Goal: Information Seeking & Learning: Learn about a topic

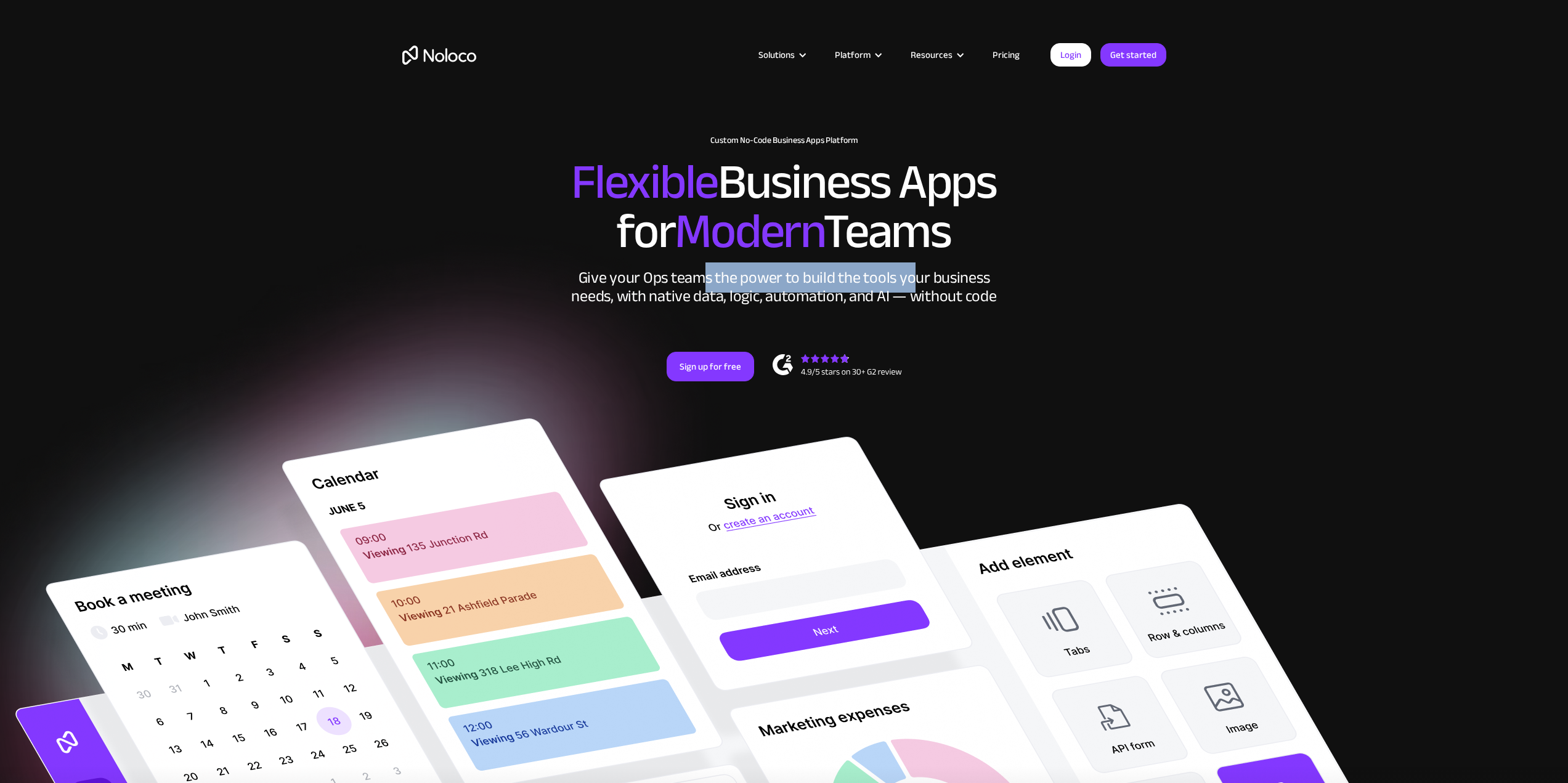
drag, startPoint x: 703, startPoint y: 276, endPoint x: 988, endPoint y: 295, distance: 285.6
click at [923, 270] on div "Give your Ops teams the power to build the tools your business needs, with nati…" at bounding box center [784, 287] width 431 height 37
click at [975, 285] on div "Give your Ops teams the power to build the tools your business needs, with nati…" at bounding box center [784, 287] width 431 height 37
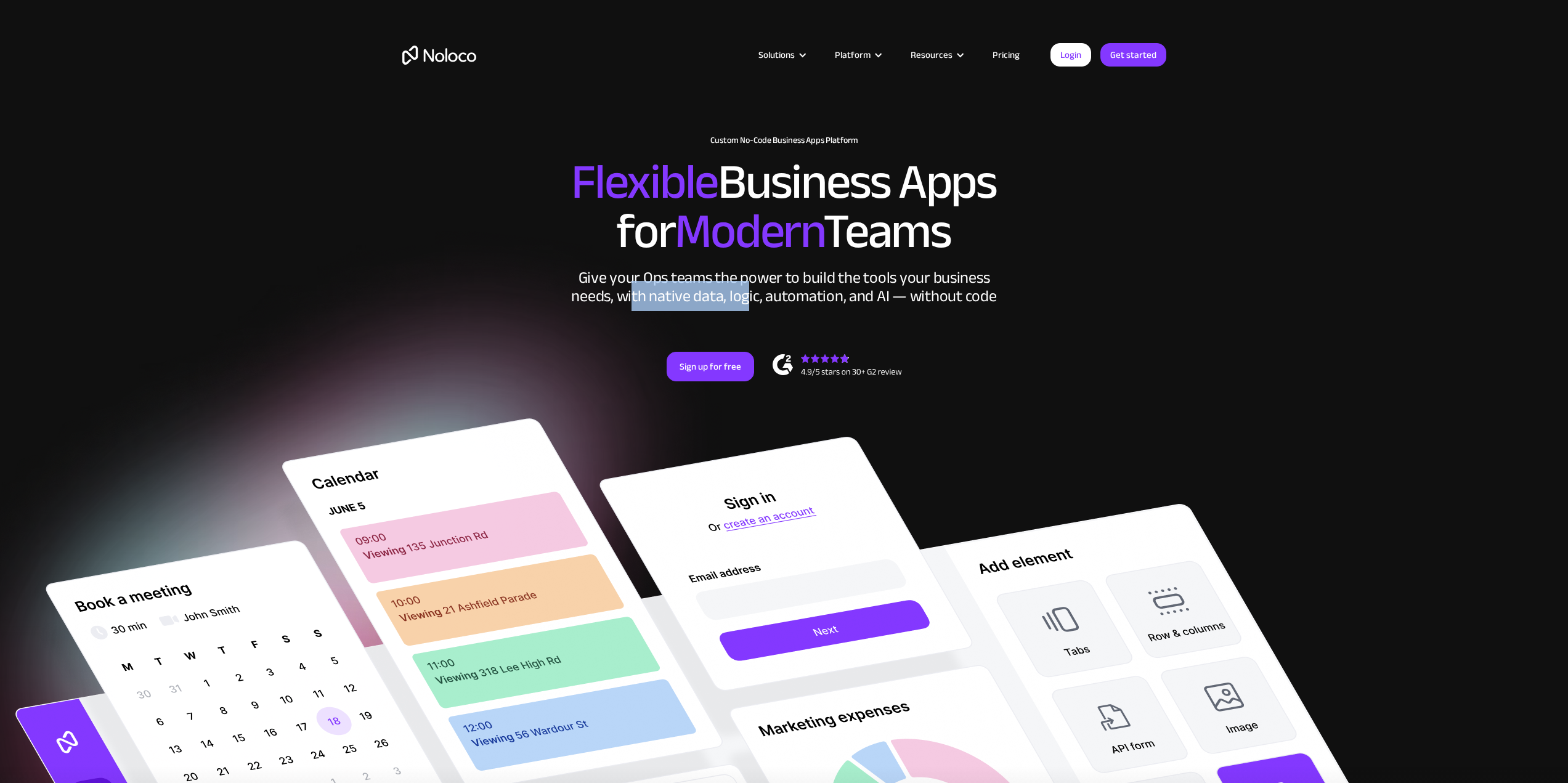
drag, startPoint x: 637, startPoint y: 296, endPoint x: 800, endPoint y: 336, distance: 167.8
click at [751, 299] on div "Give your Ops teams the power to build the tools your business needs, with nati…" at bounding box center [784, 287] width 431 height 37
drag, startPoint x: 788, startPoint y: 302, endPoint x: 829, endPoint y: 311, distance: 42.0
click at [789, 303] on div "Give your Ops teams the power to build the tools your business needs, with nati…" at bounding box center [784, 287] width 431 height 37
drag, startPoint x: 835, startPoint y: 300, endPoint x: 948, endPoint y: 294, distance: 113.2
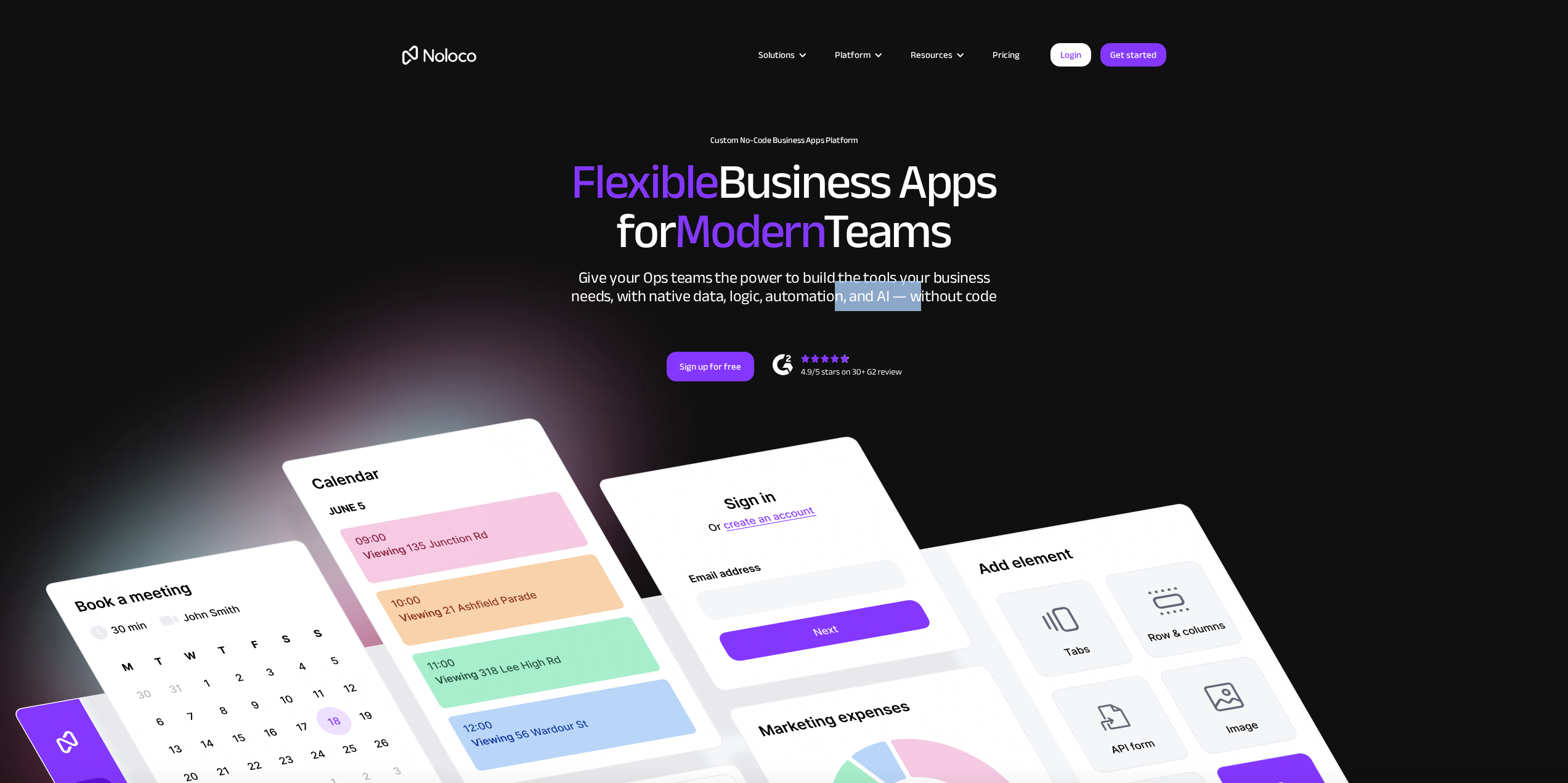
click at [942, 294] on div "Give your Ops teams the power to build the tools your business needs, with nati…" at bounding box center [784, 287] width 431 height 37
click at [864, 284] on div "Give your Ops teams the power to build the tools your business needs, with nati…" at bounding box center [784, 287] width 431 height 37
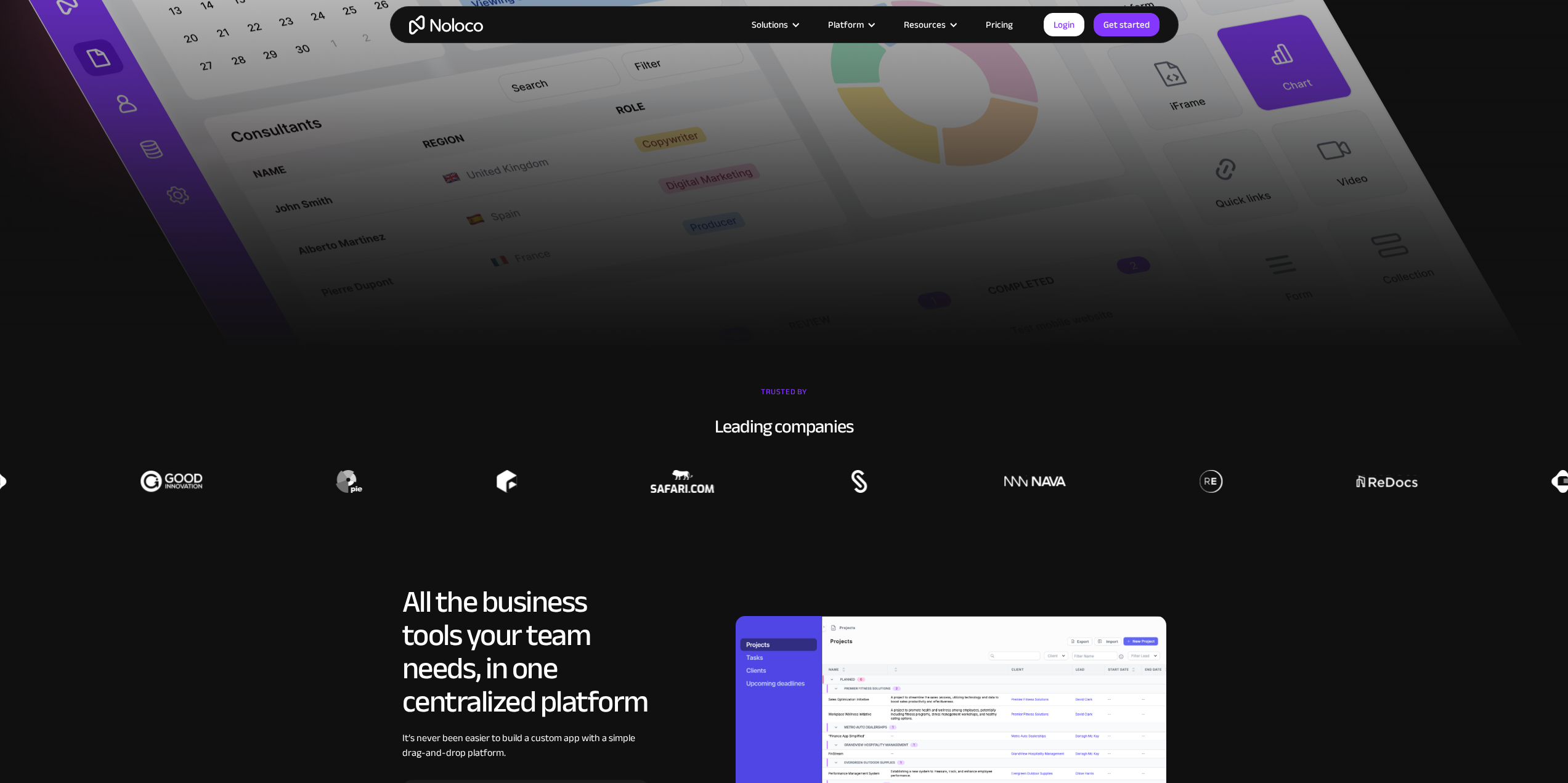
scroll to position [1417, 0]
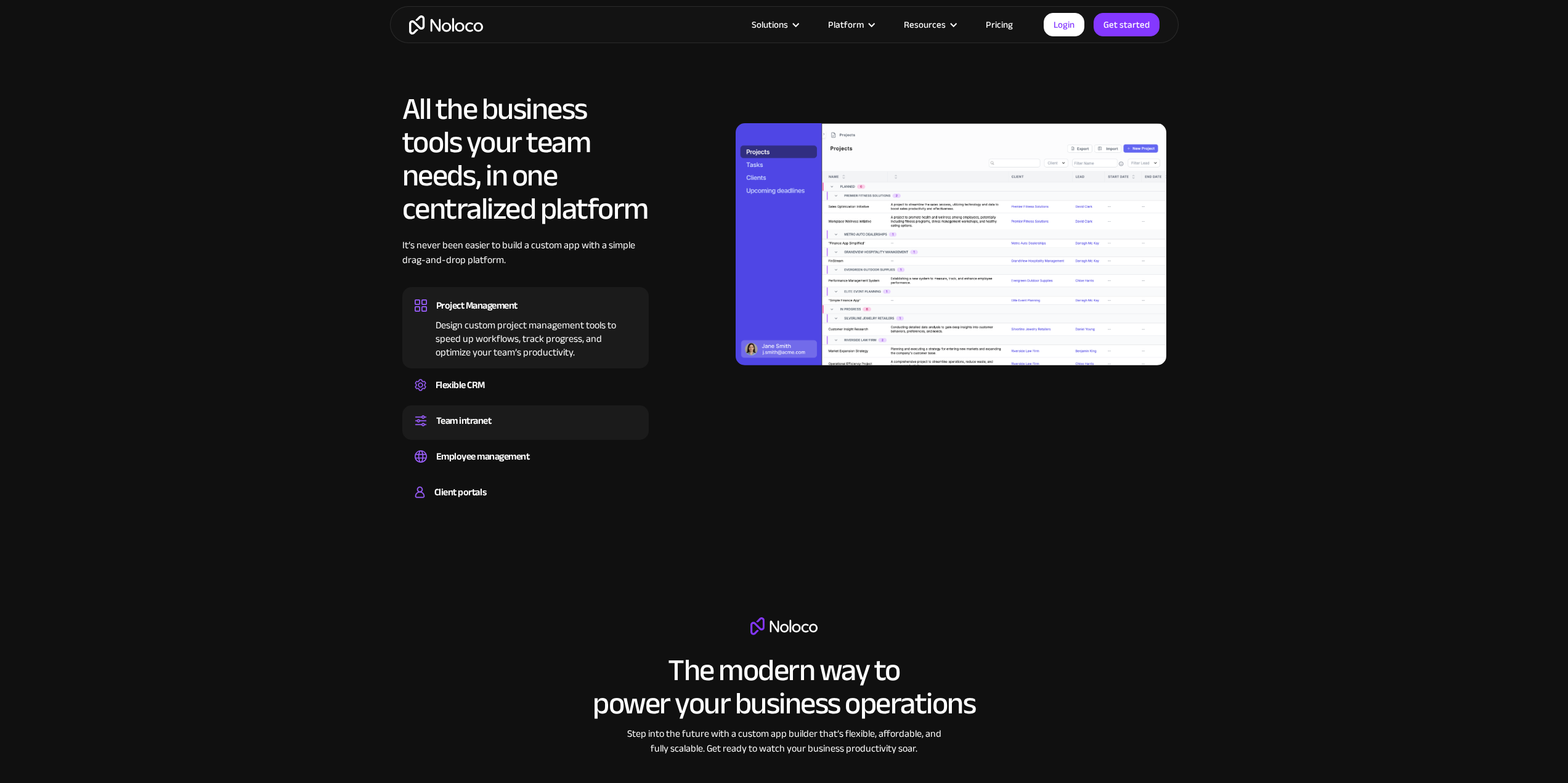
drag, startPoint x: 489, startPoint y: 391, endPoint x: 496, endPoint y: 406, distance: 16.6
click at [489, 392] on div "Flexible CRM" at bounding box center [525, 385] width 221 height 18
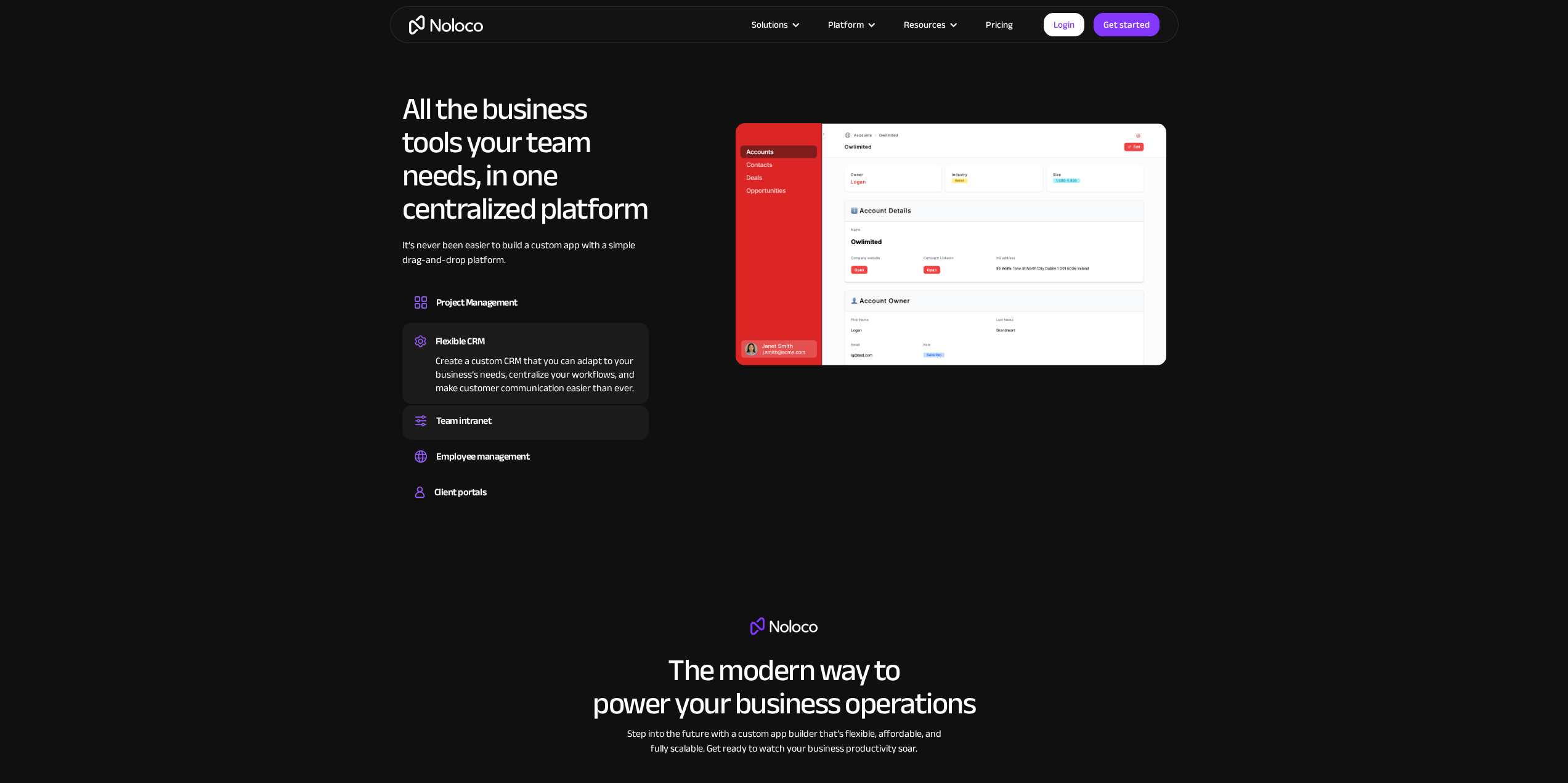
click at [498, 421] on div "Team intranet" at bounding box center [525, 421] width 221 height 18
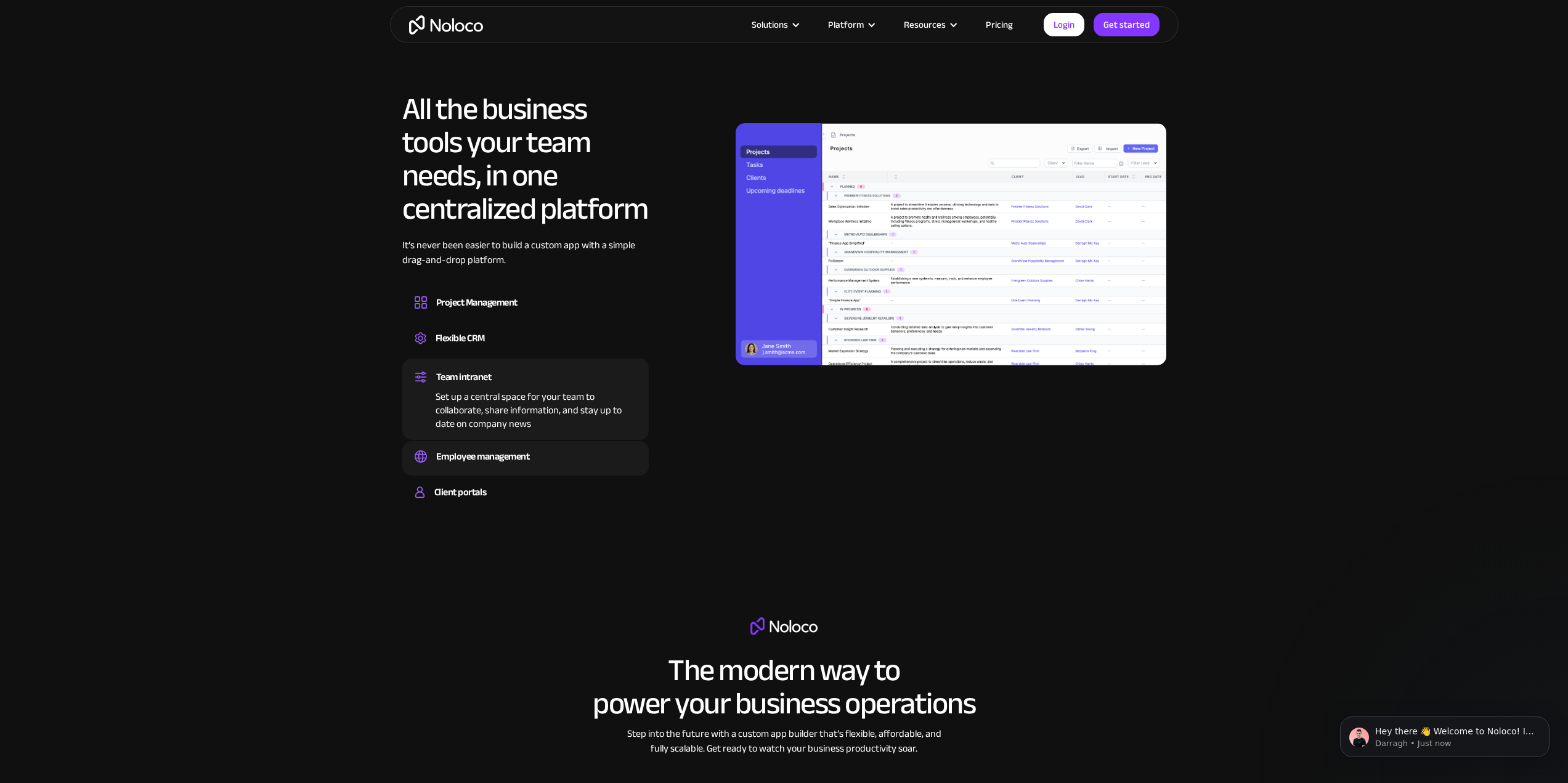
scroll to position [0, 0]
click at [505, 450] on div "Employee management" at bounding box center [483, 456] width 94 height 18
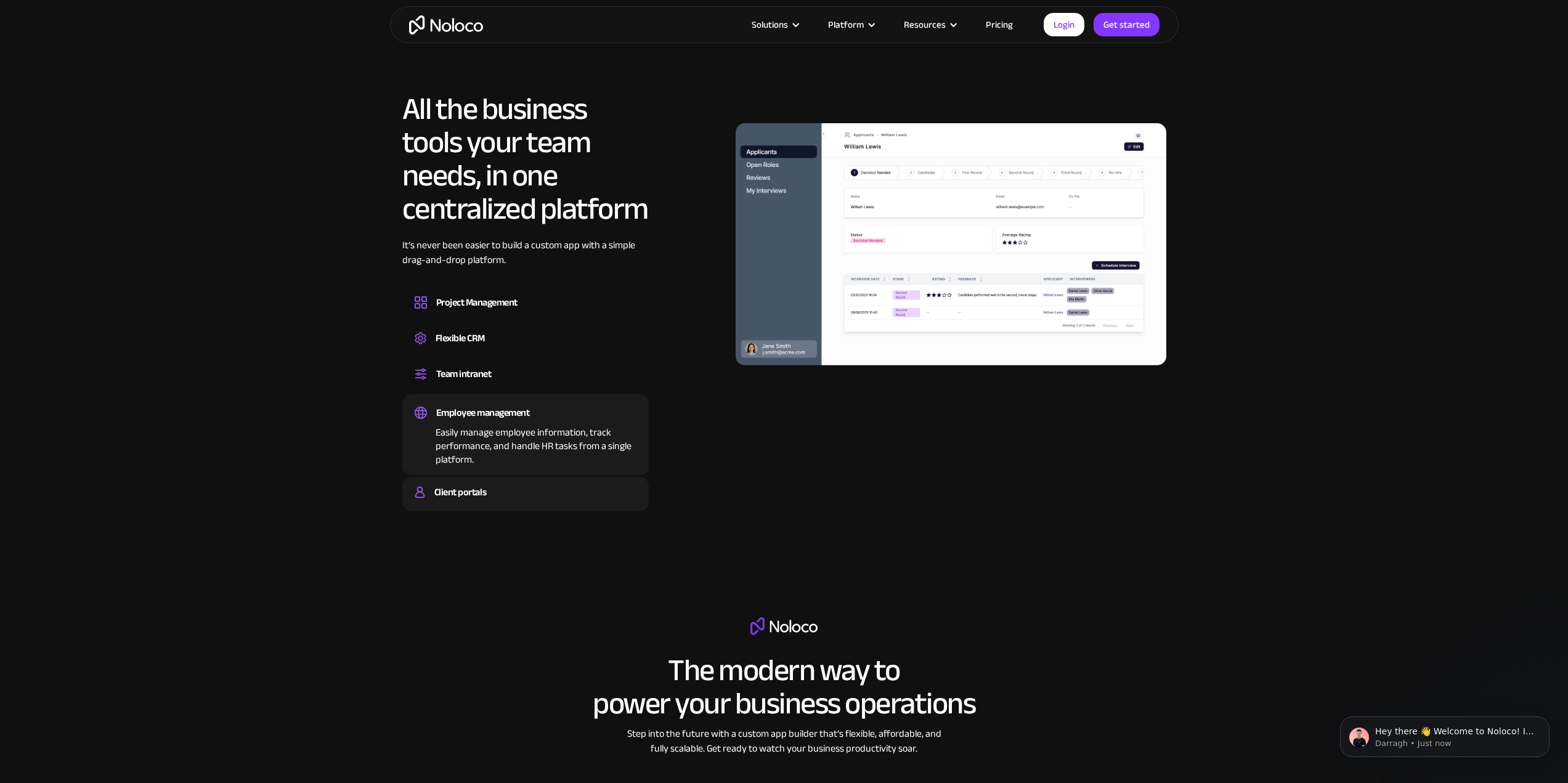
click at [550, 480] on div "Client portals Build a secure, fully-branded, and personalized client portal th…" at bounding box center [525, 494] width 246 height 34
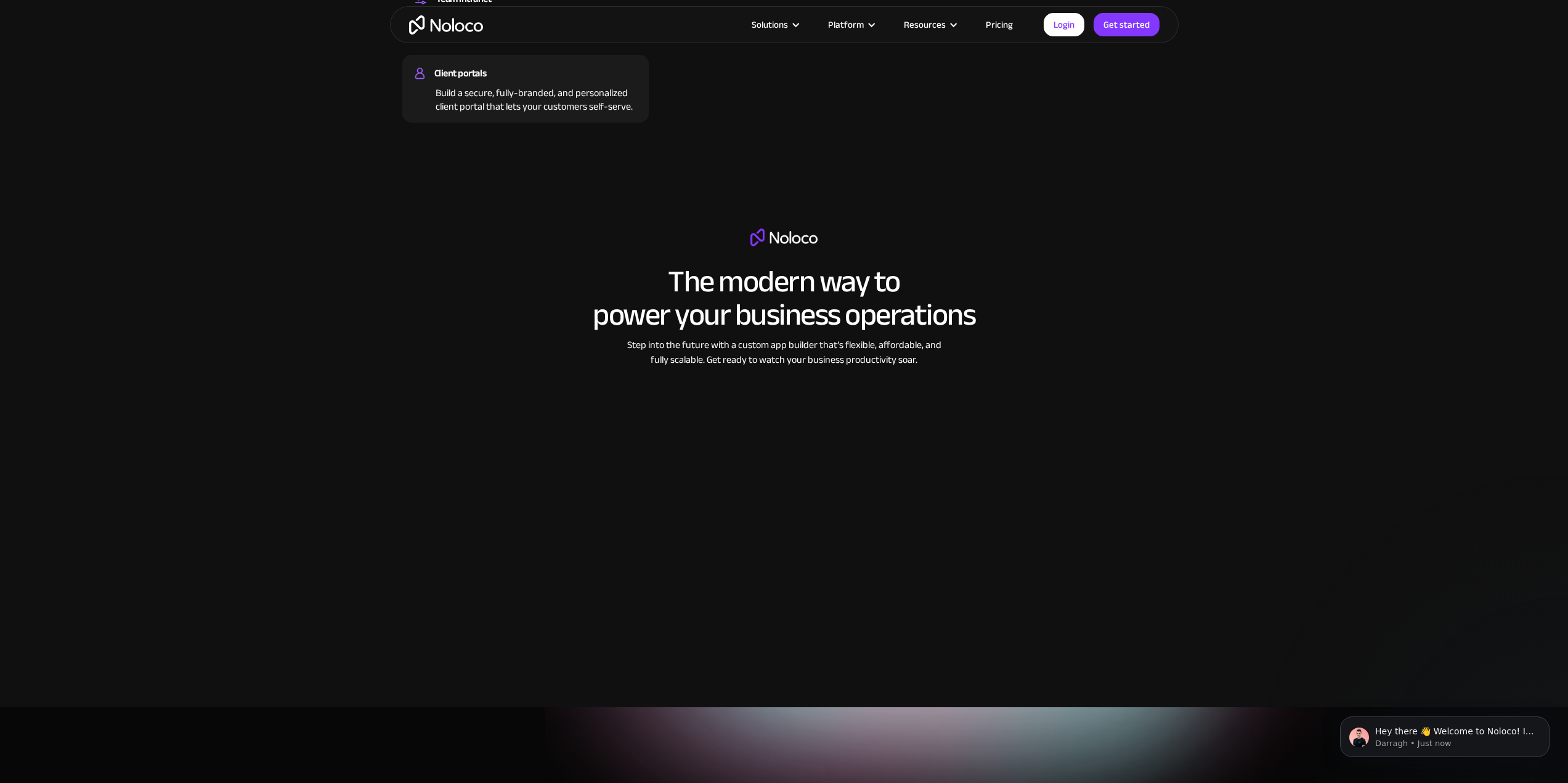
scroll to position [1971, 0]
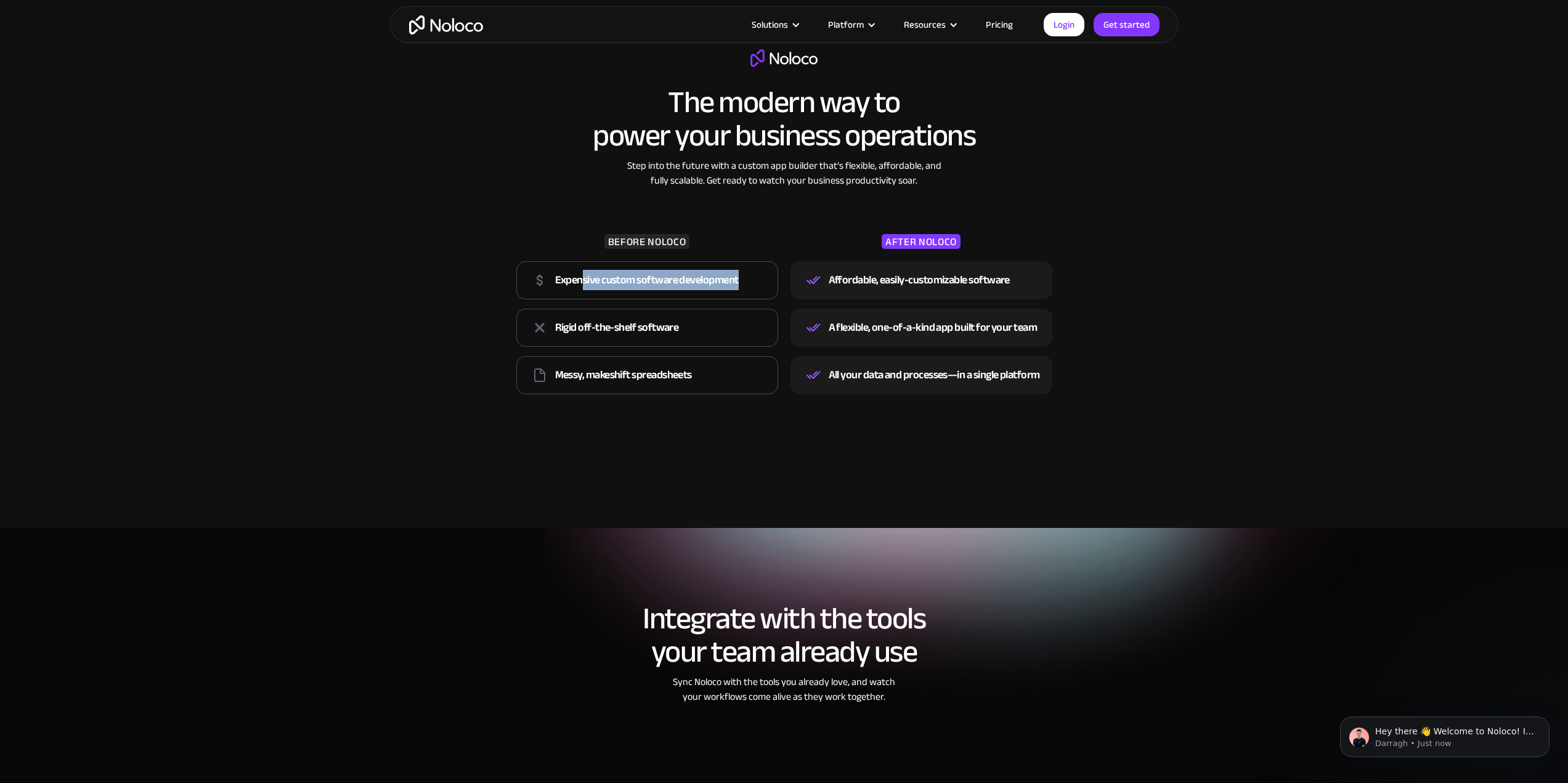
drag, startPoint x: 583, startPoint y: 283, endPoint x: 762, endPoint y: 300, distance: 179.8
click at [750, 284] on div "Expensive custom software development" at bounding box center [647, 280] width 262 height 38
click at [795, 417] on div "The modern way to power your business operations Step into the future with a cu…" at bounding box center [784, 236] width 789 height 398
drag, startPoint x: 843, startPoint y: 362, endPoint x: 1088, endPoint y: 363, distance: 245.0
click at [1057, 358] on div "AFTER NOLOCO Affordable, easily-customizable software A flexible, one-of-a-kind…" at bounding box center [921, 316] width 274 height 165
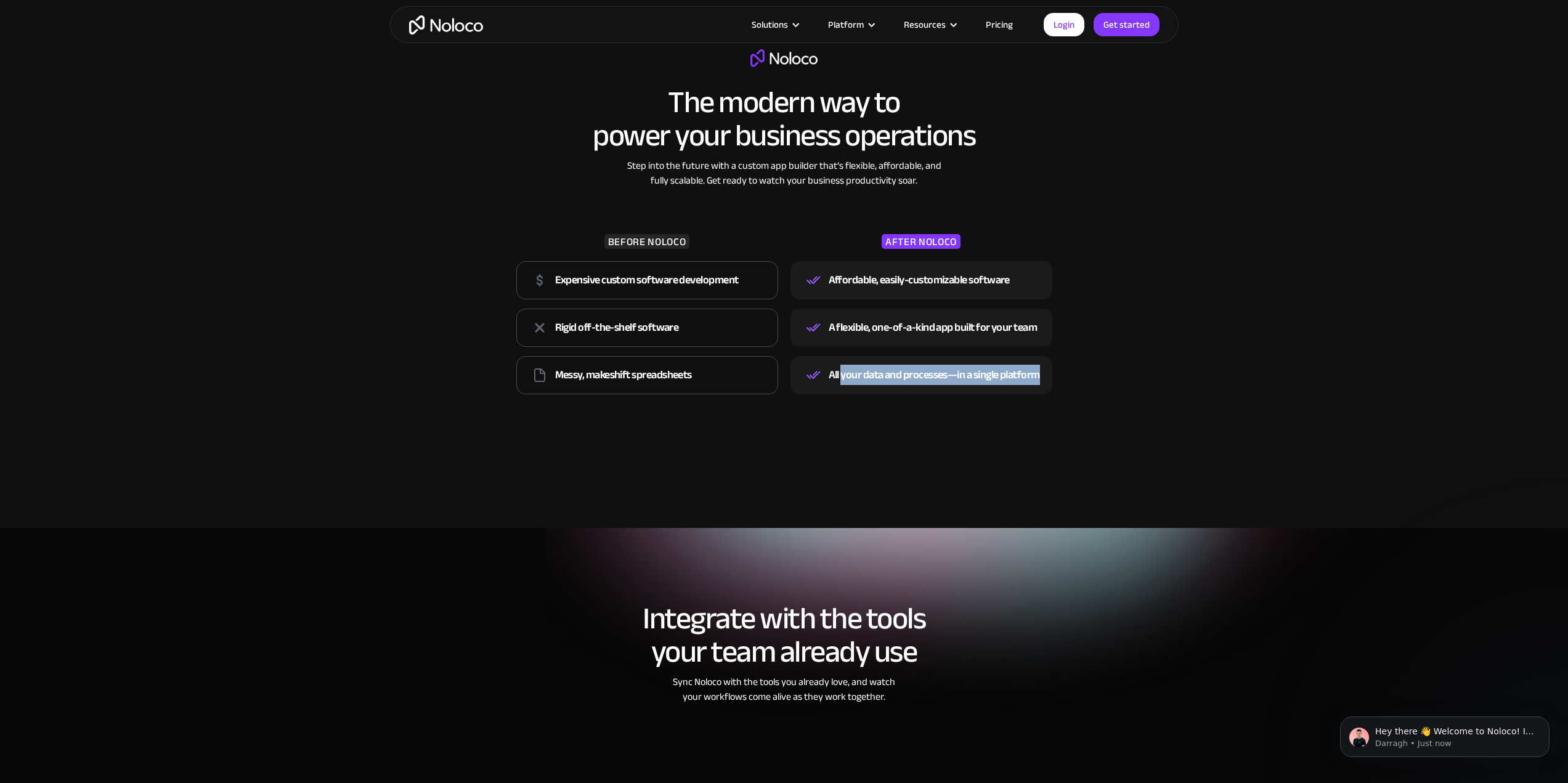
click at [1109, 367] on div "The modern way to power your business operations Step into the future with a cu…" at bounding box center [784, 236] width 789 height 398
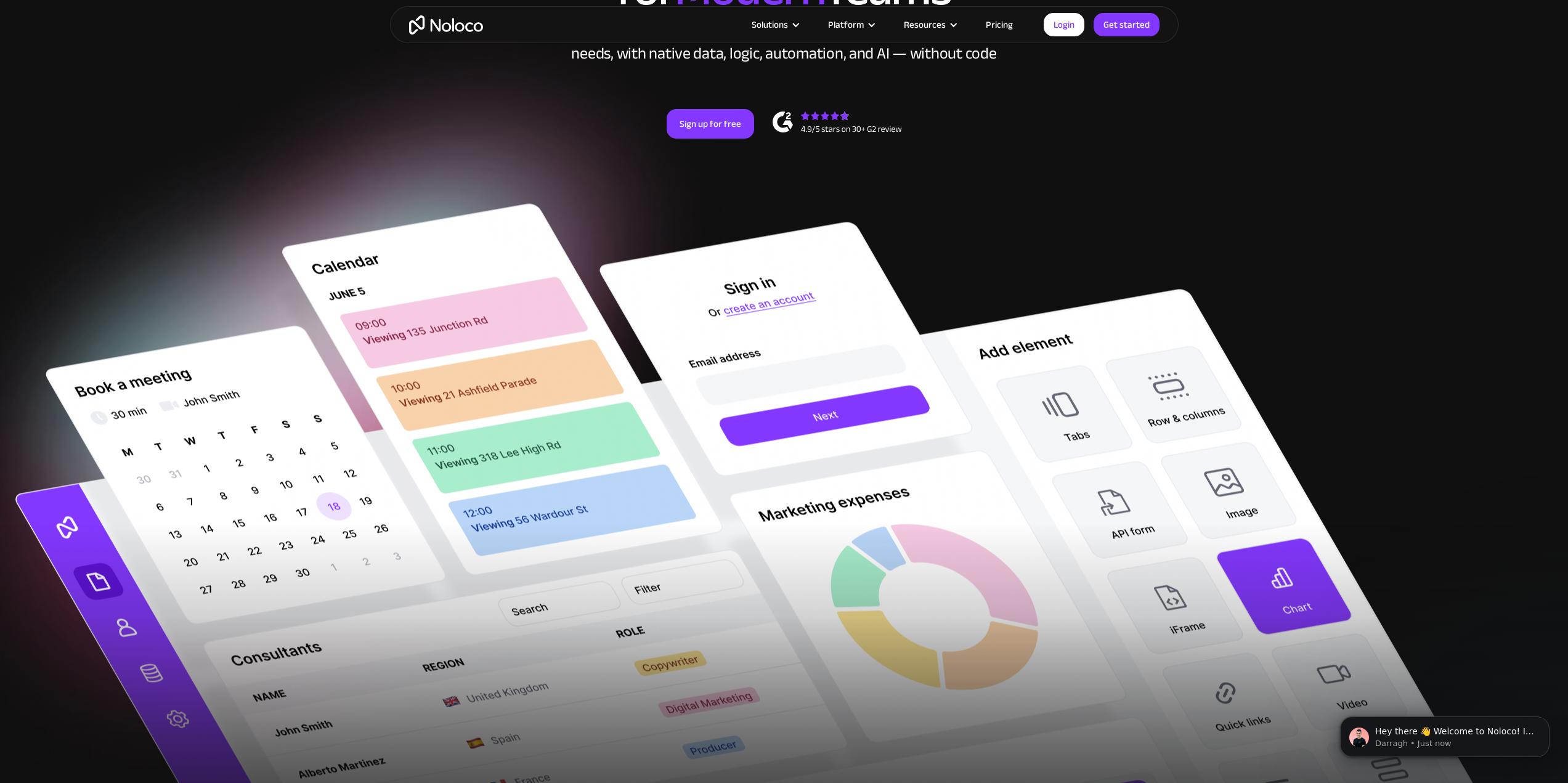
scroll to position [123, 0]
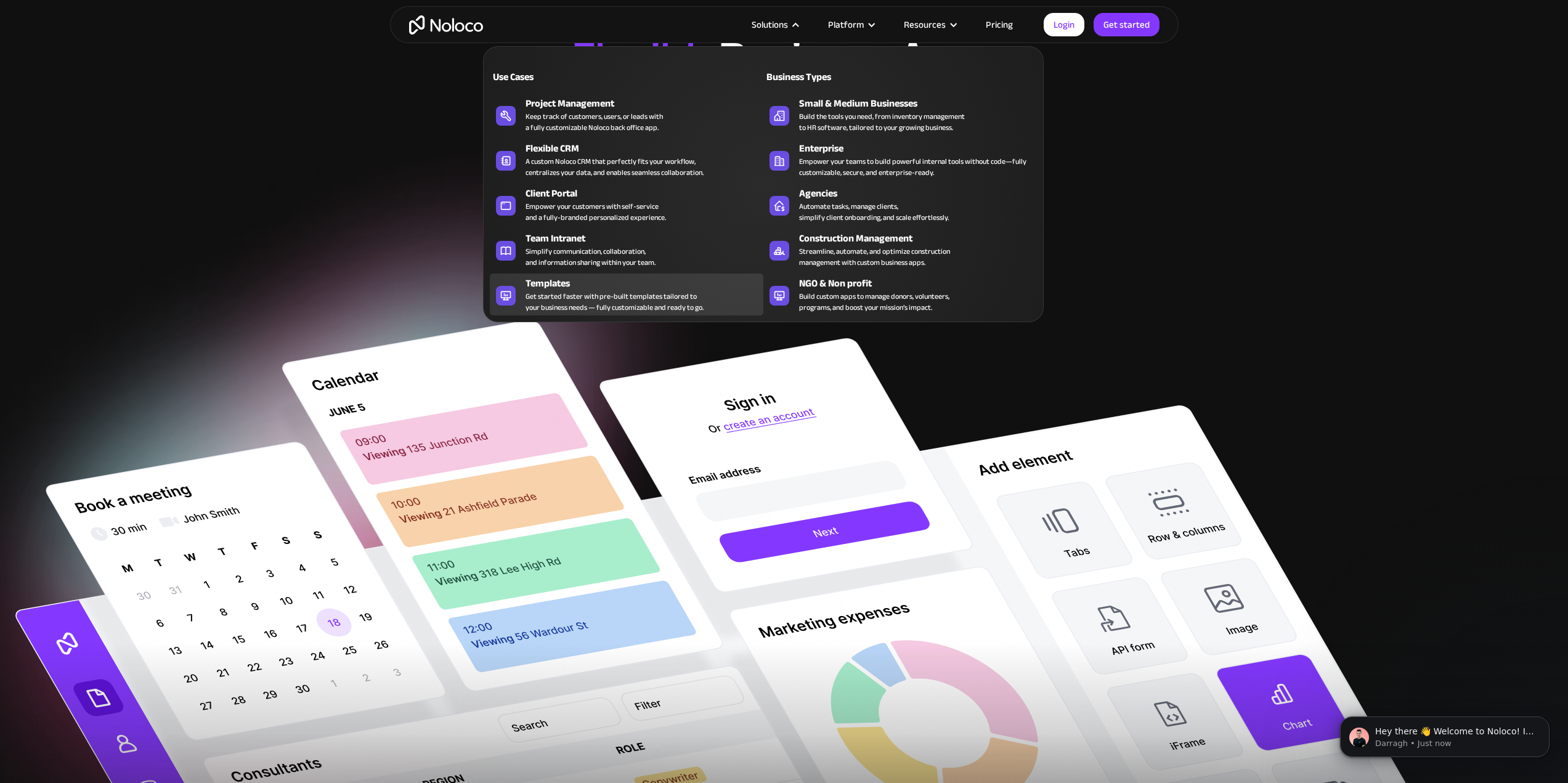
click at [695, 295] on div "Get started faster with pre-built templates tailored to your business needs — f…" at bounding box center [614, 302] width 178 height 22
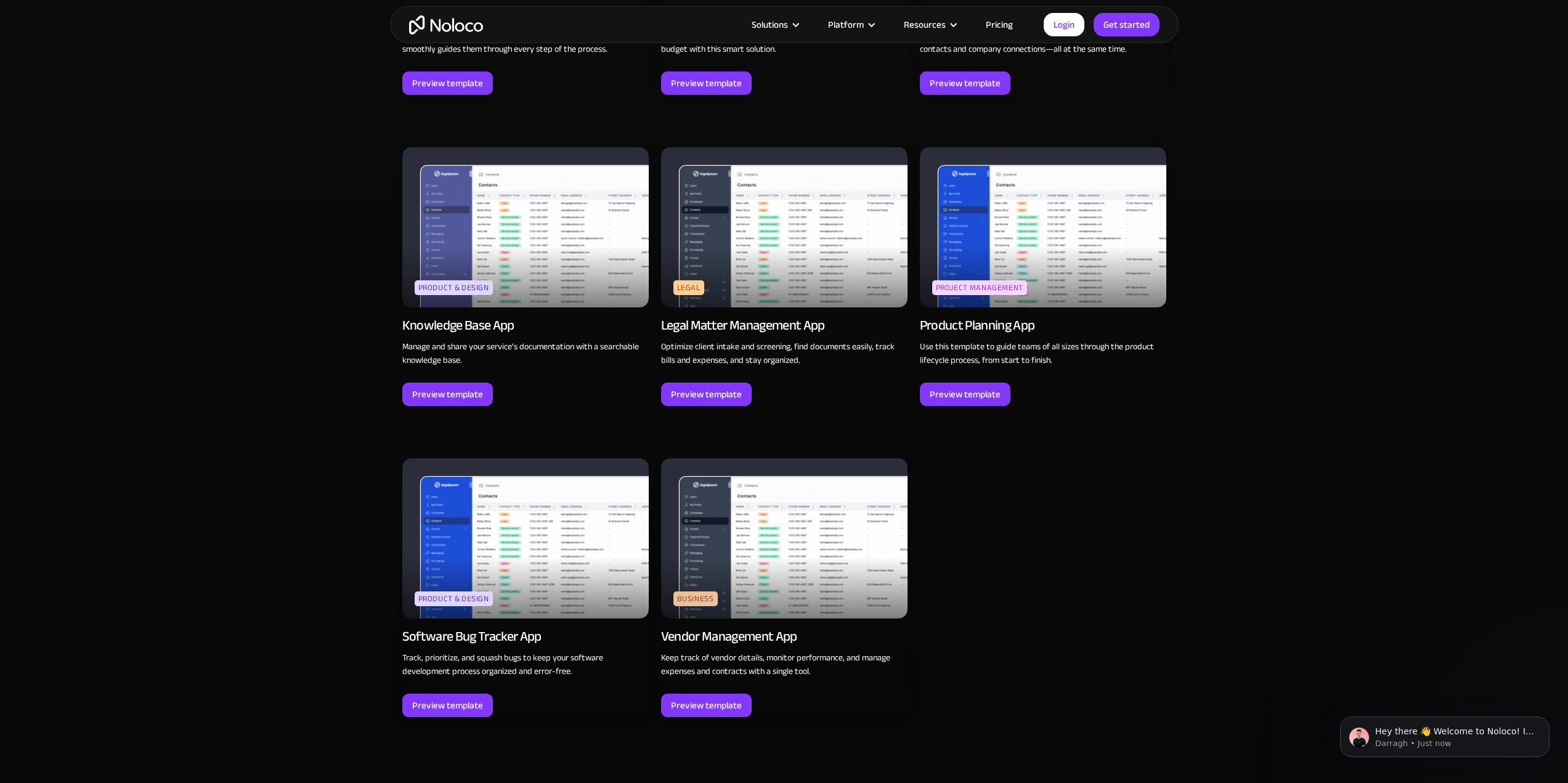
scroll to position [3142, 0]
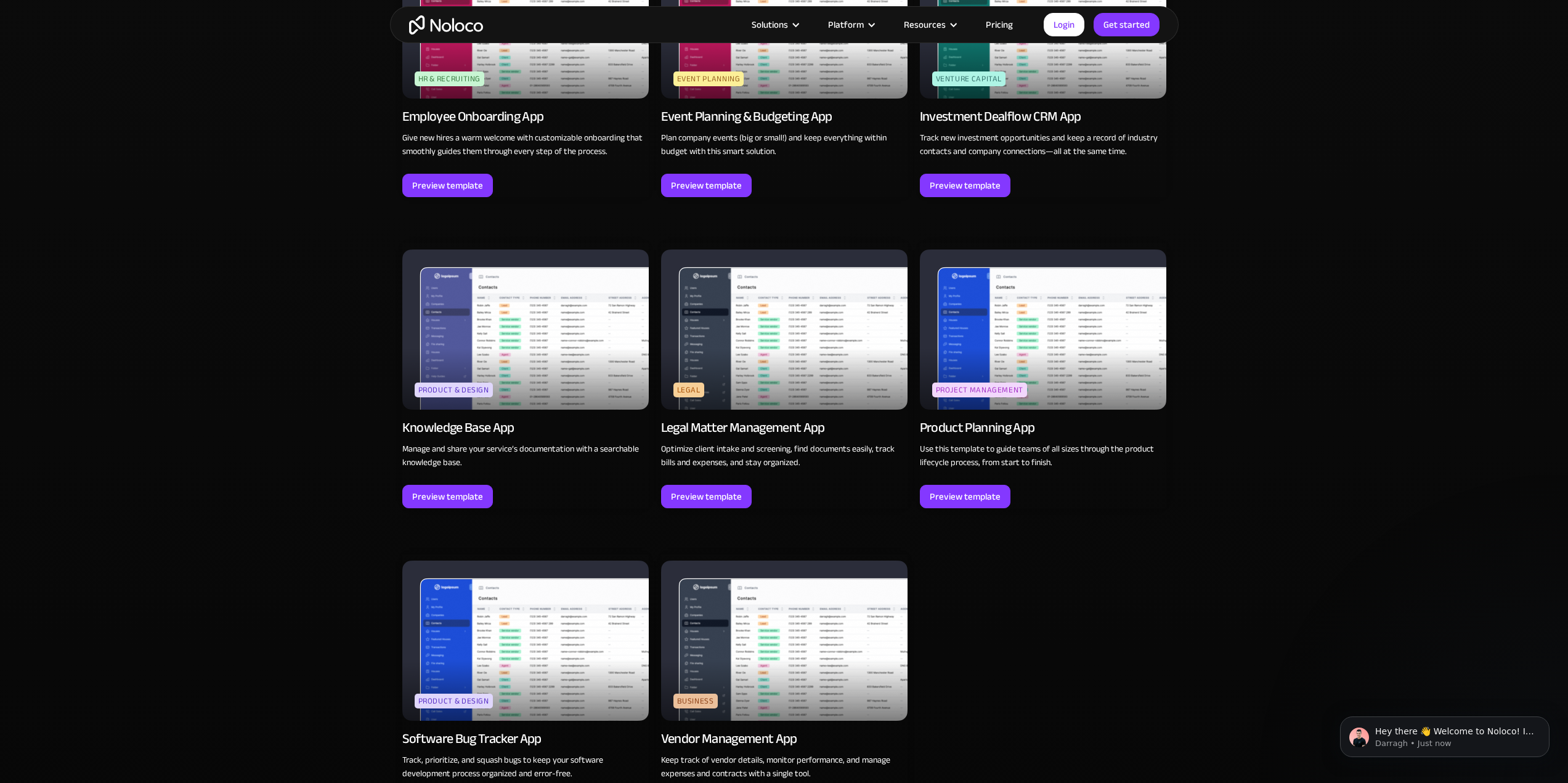
click at [841, 343] on img at bounding box center [784, 329] width 246 height 160
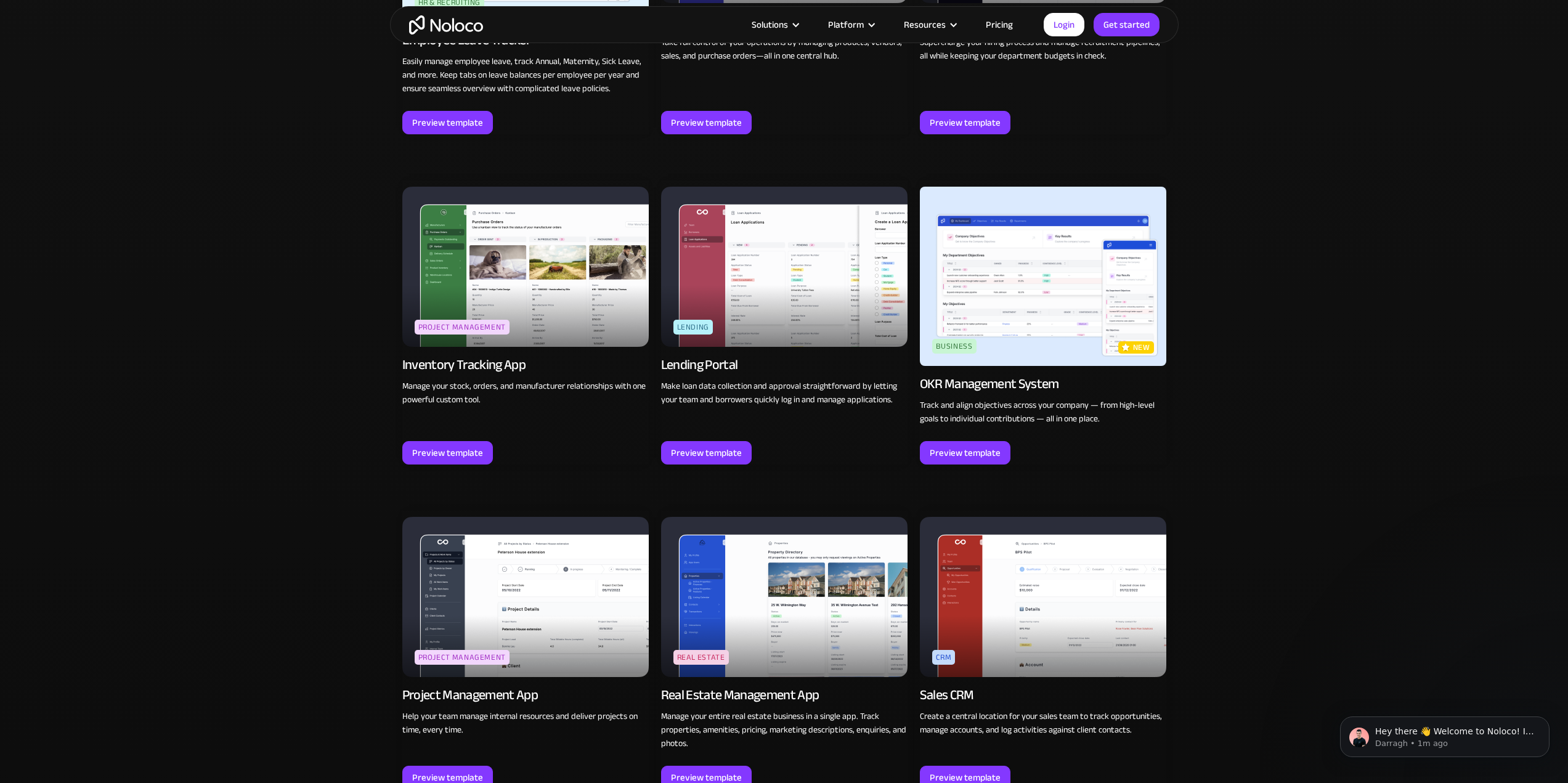
scroll to position [1648, 0]
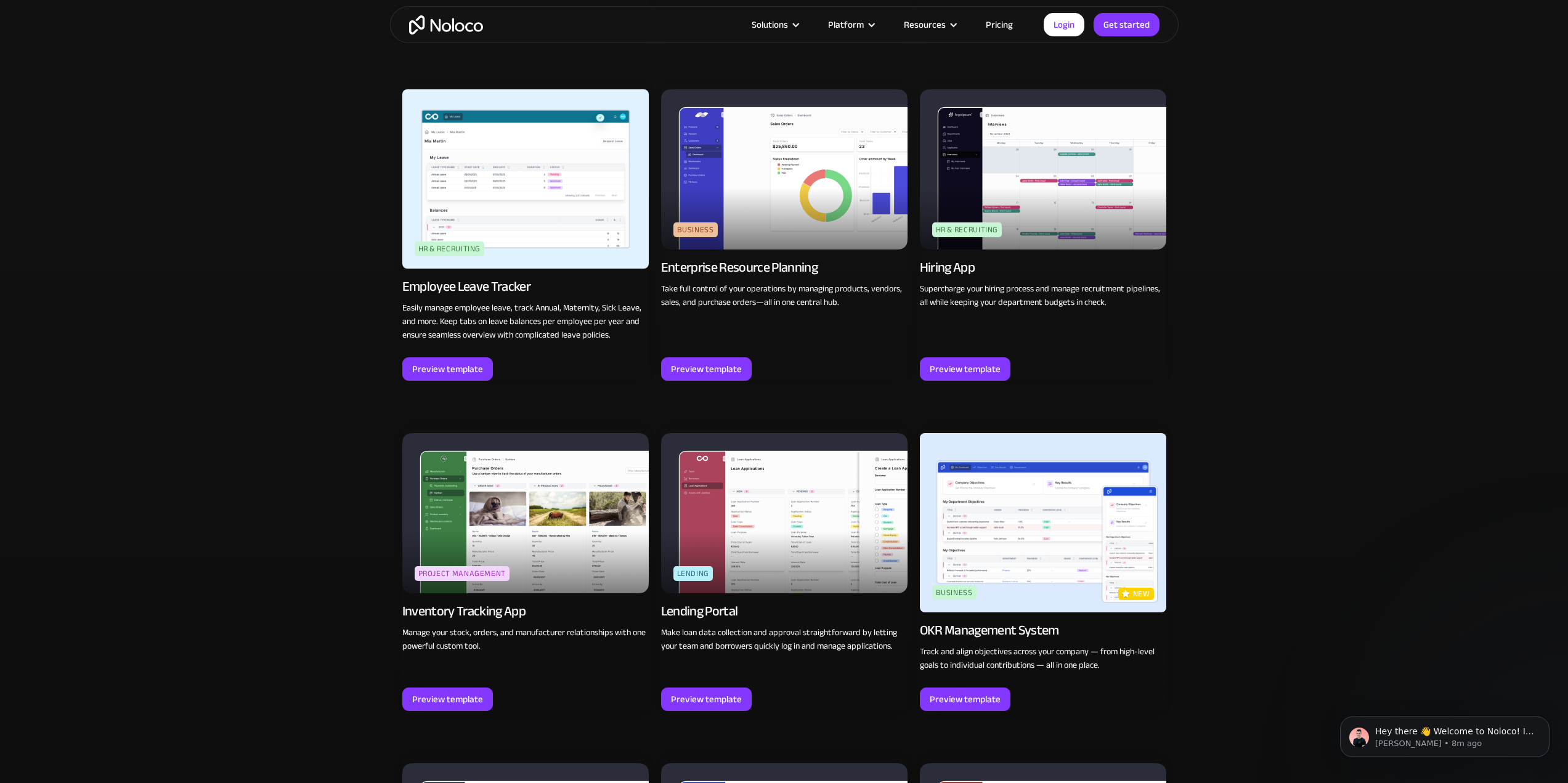
click at [1313, 569] on div "Browse professional, no code app templates Explore templates for a wide range o…" at bounding box center [784, 781] width 1568 height 3197
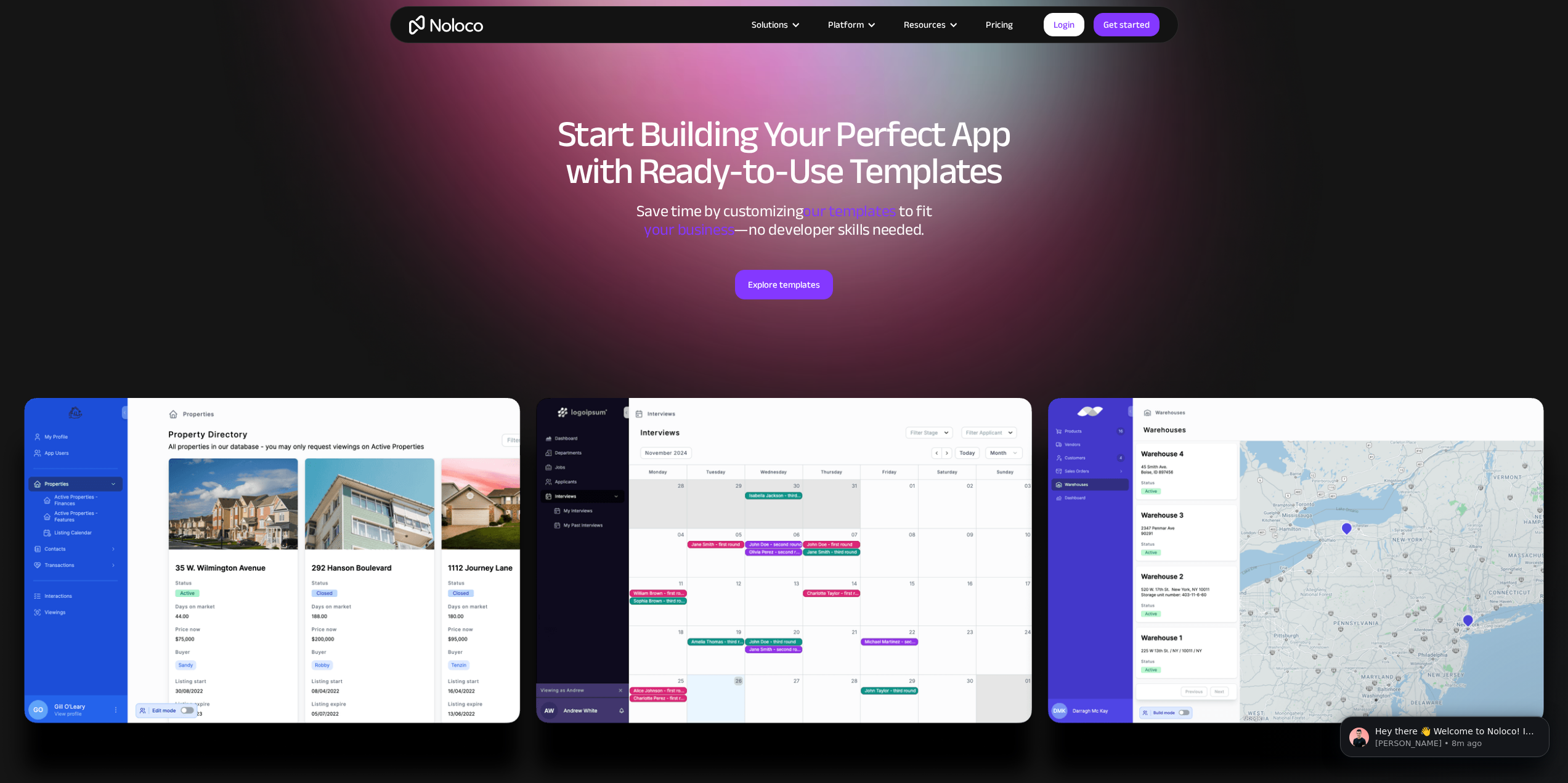
scroll to position [0, 0]
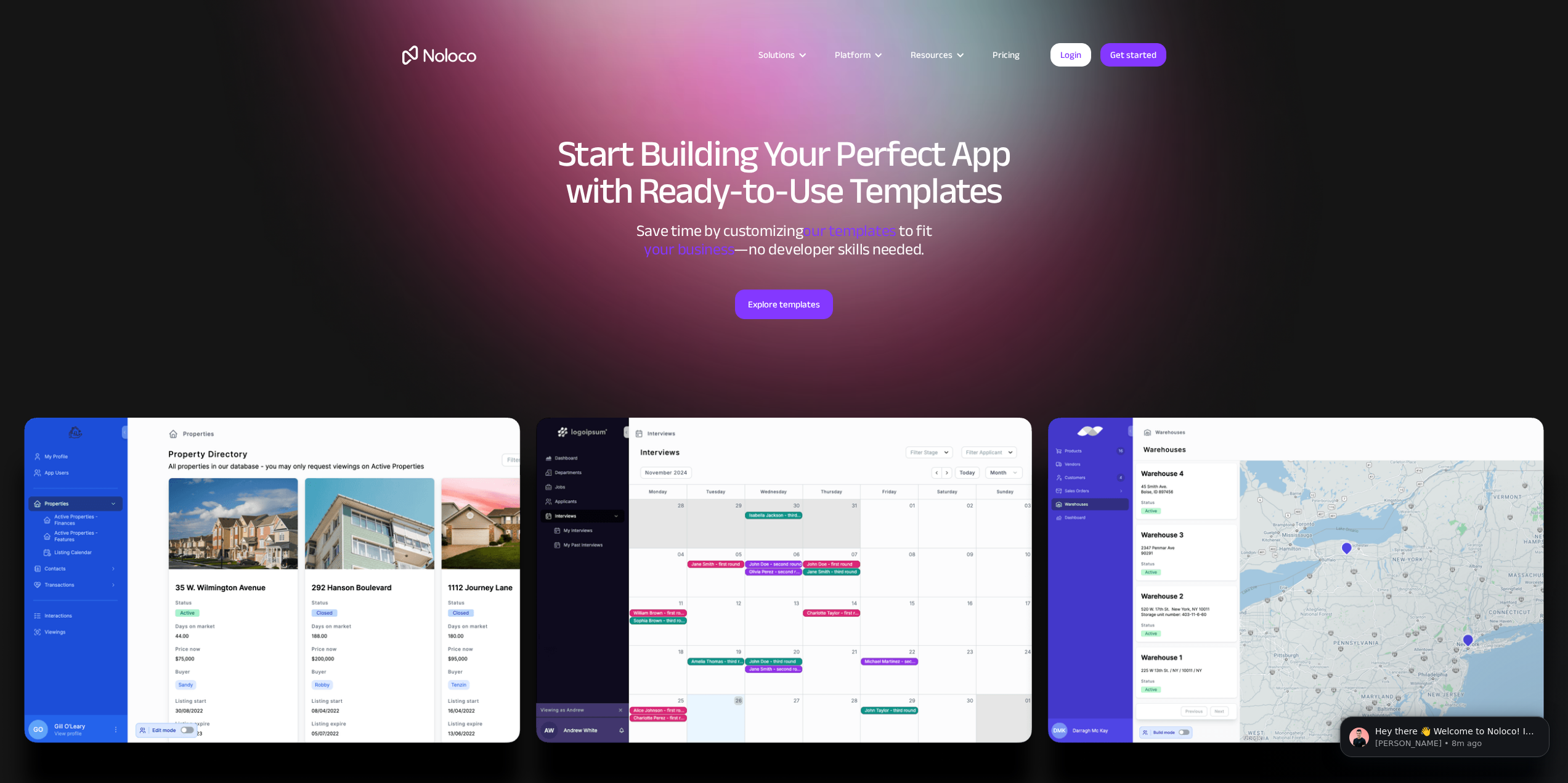
click at [994, 58] on link "Pricing" at bounding box center [1005, 55] width 58 height 16
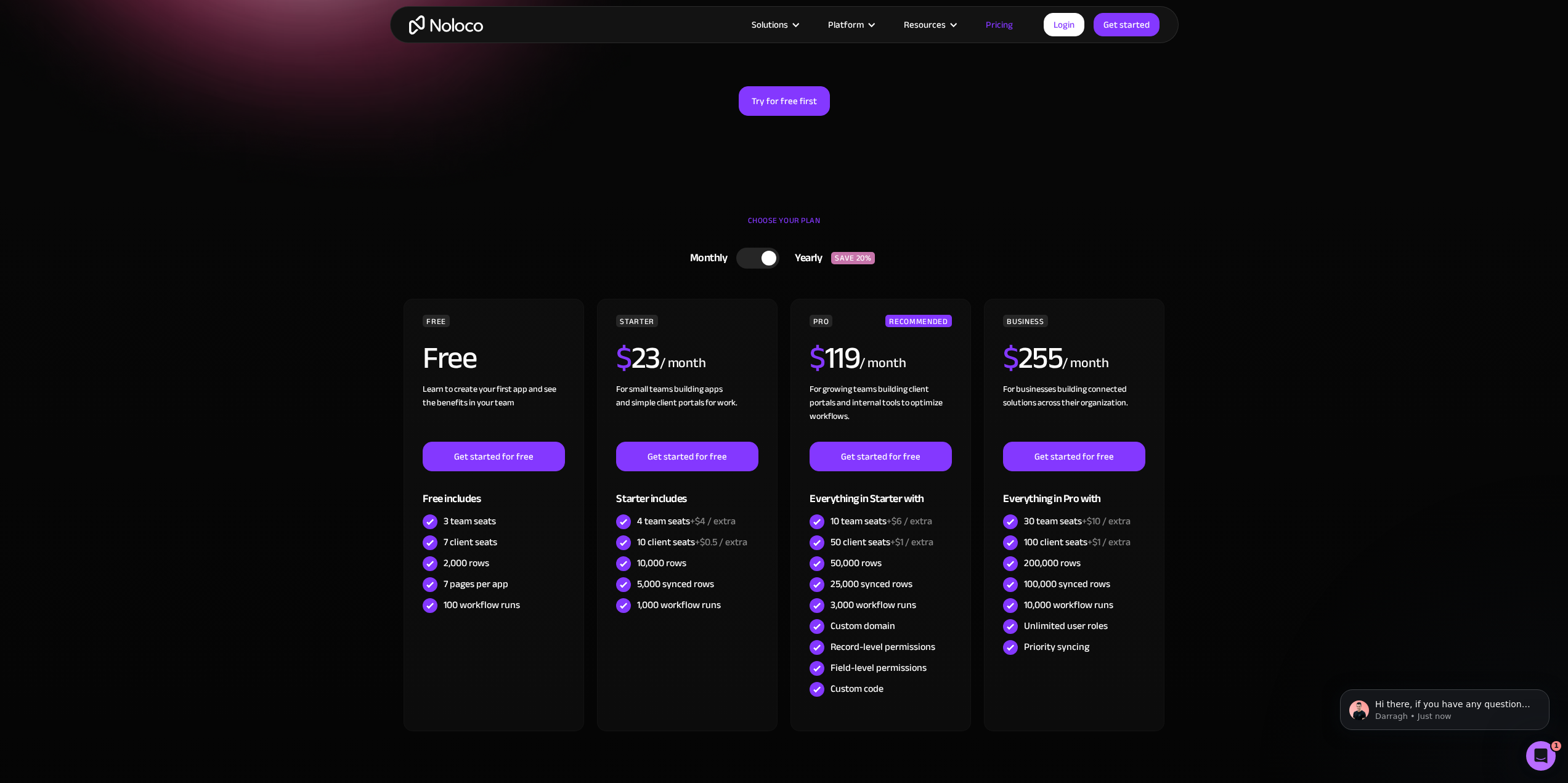
click at [759, 265] on div at bounding box center [758, 258] width 43 height 21
click at [759, 265] on div at bounding box center [762, 258] width 43 height 21
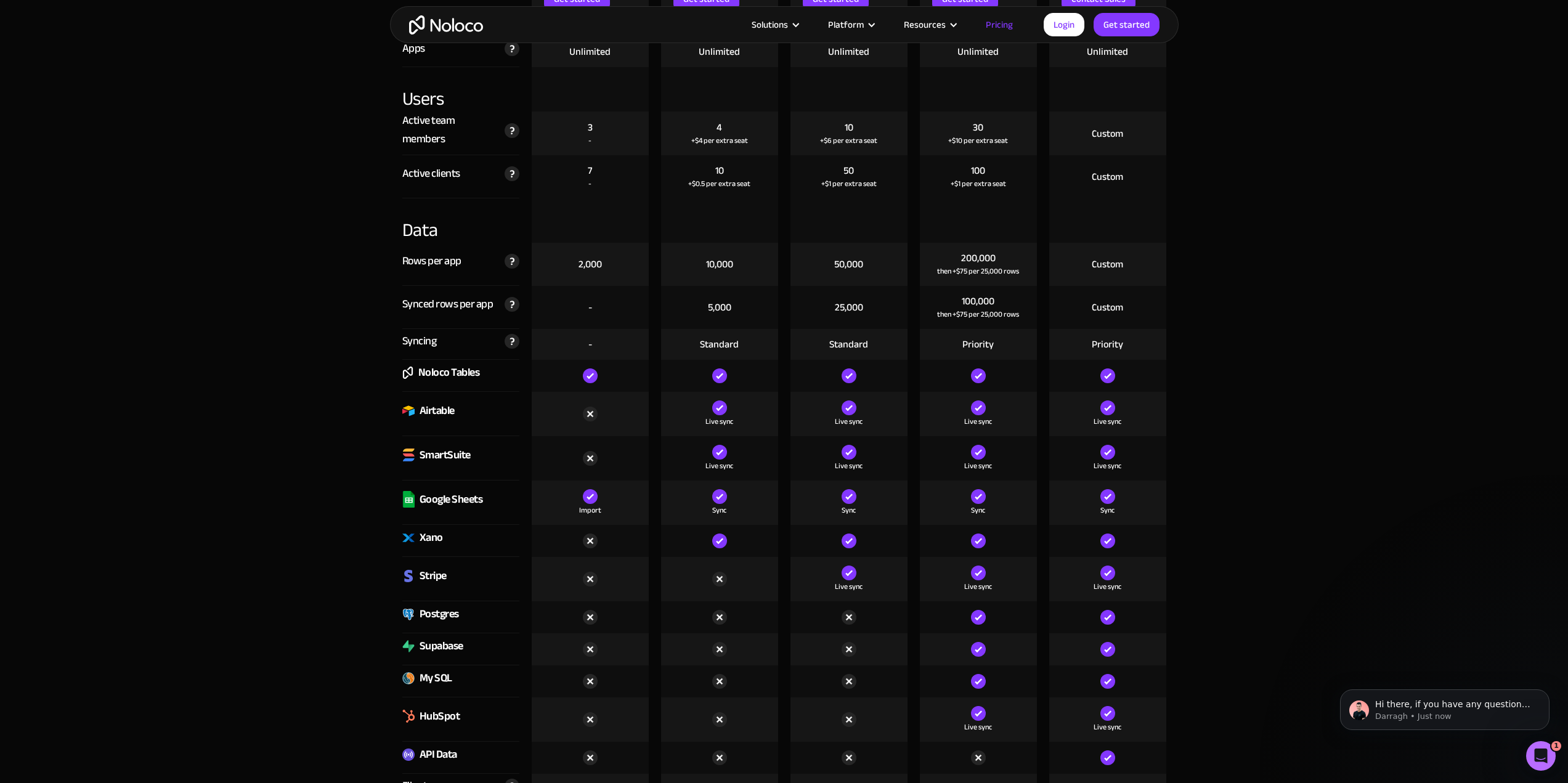
scroll to position [1848, 0]
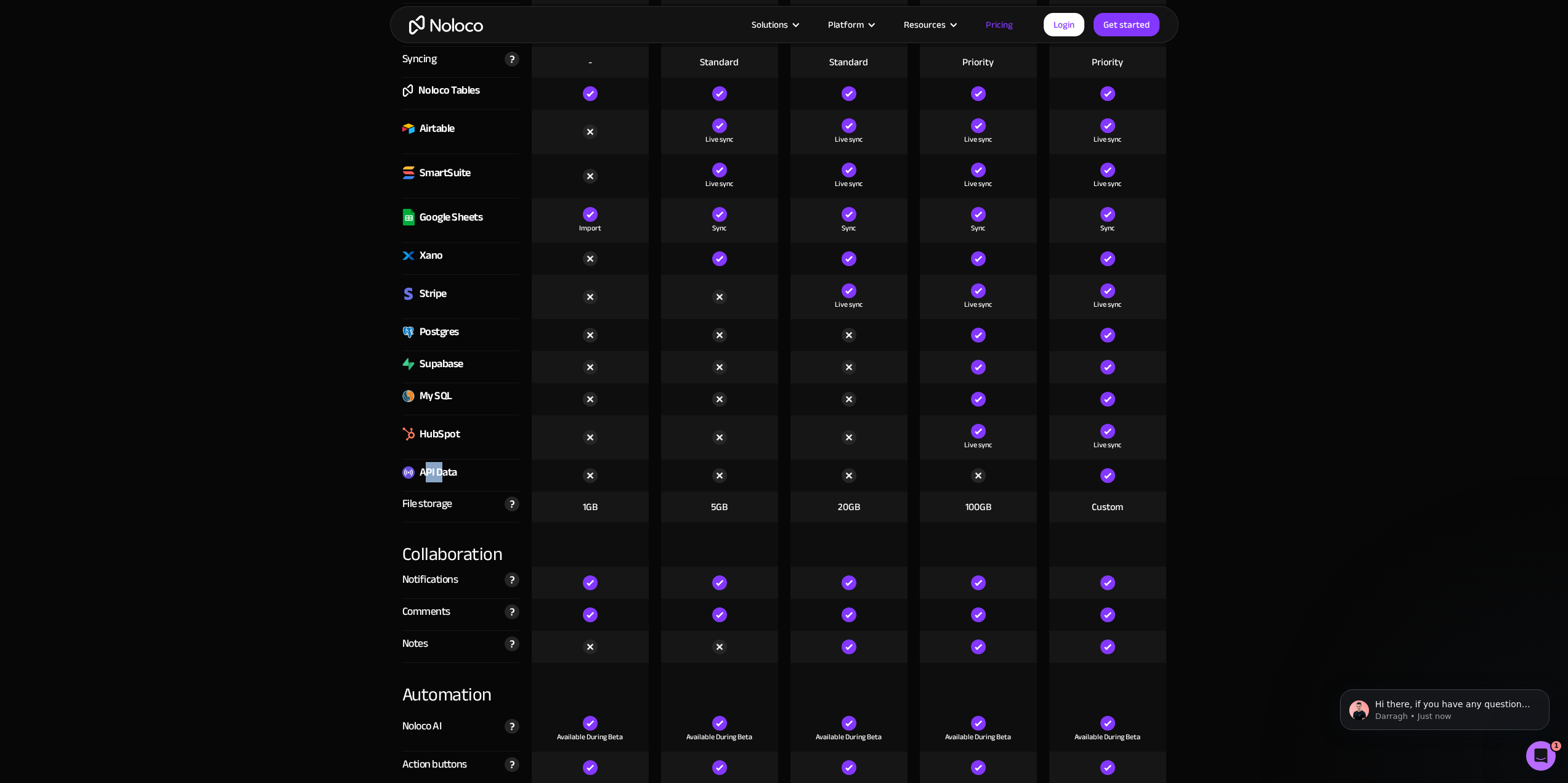
drag, startPoint x: 442, startPoint y: 462, endPoint x: 423, endPoint y: 465, distance: 19.2
click at [423, 465] on div "API Data" at bounding box center [438, 472] width 37 height 18
click at [407, 471] on img at bounding box center [408, 472] width 12 height 12
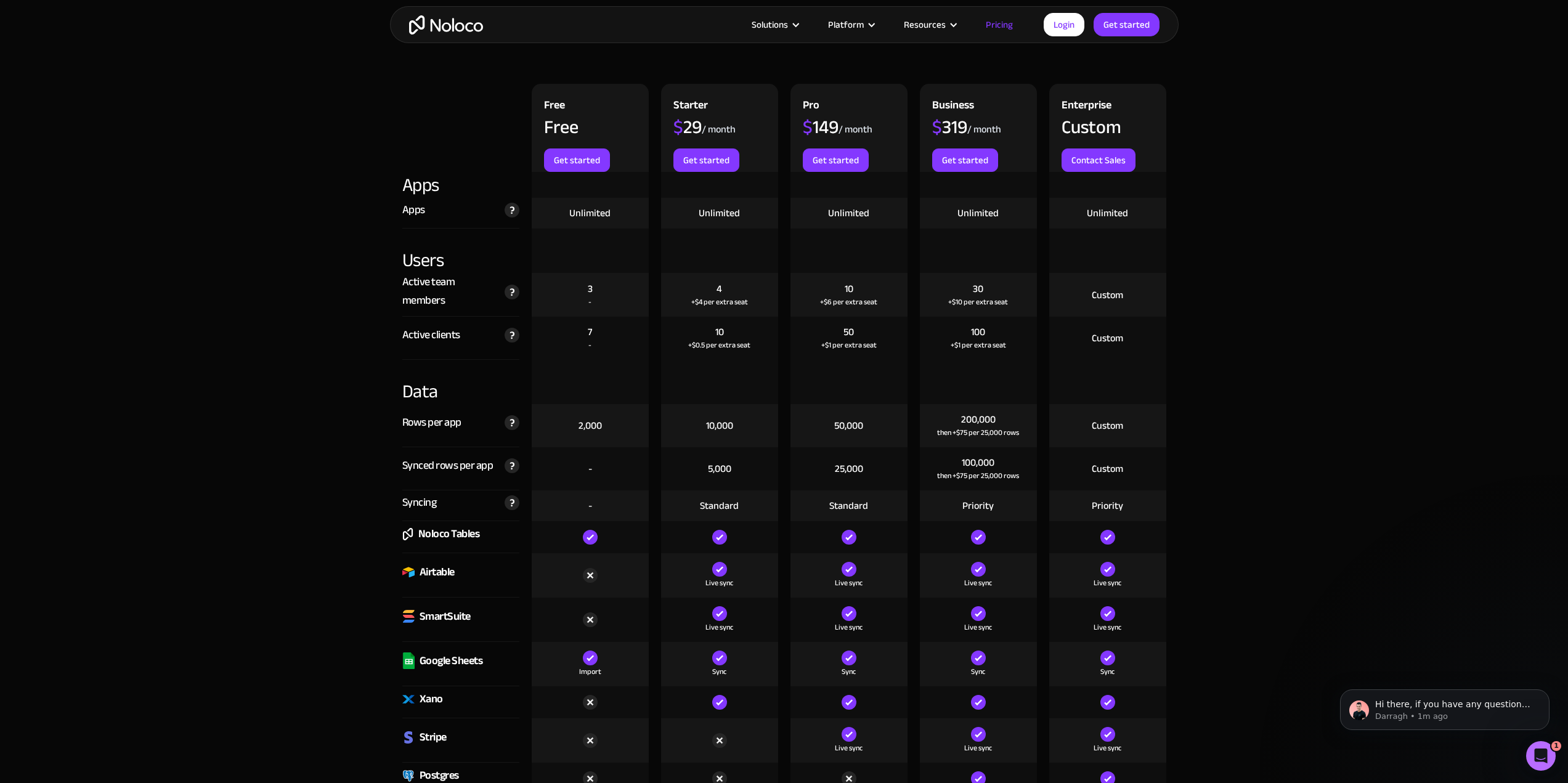
scroll to position [1433, 0]
